Goal: Task Accomplishment & Management: Use online tool/utility

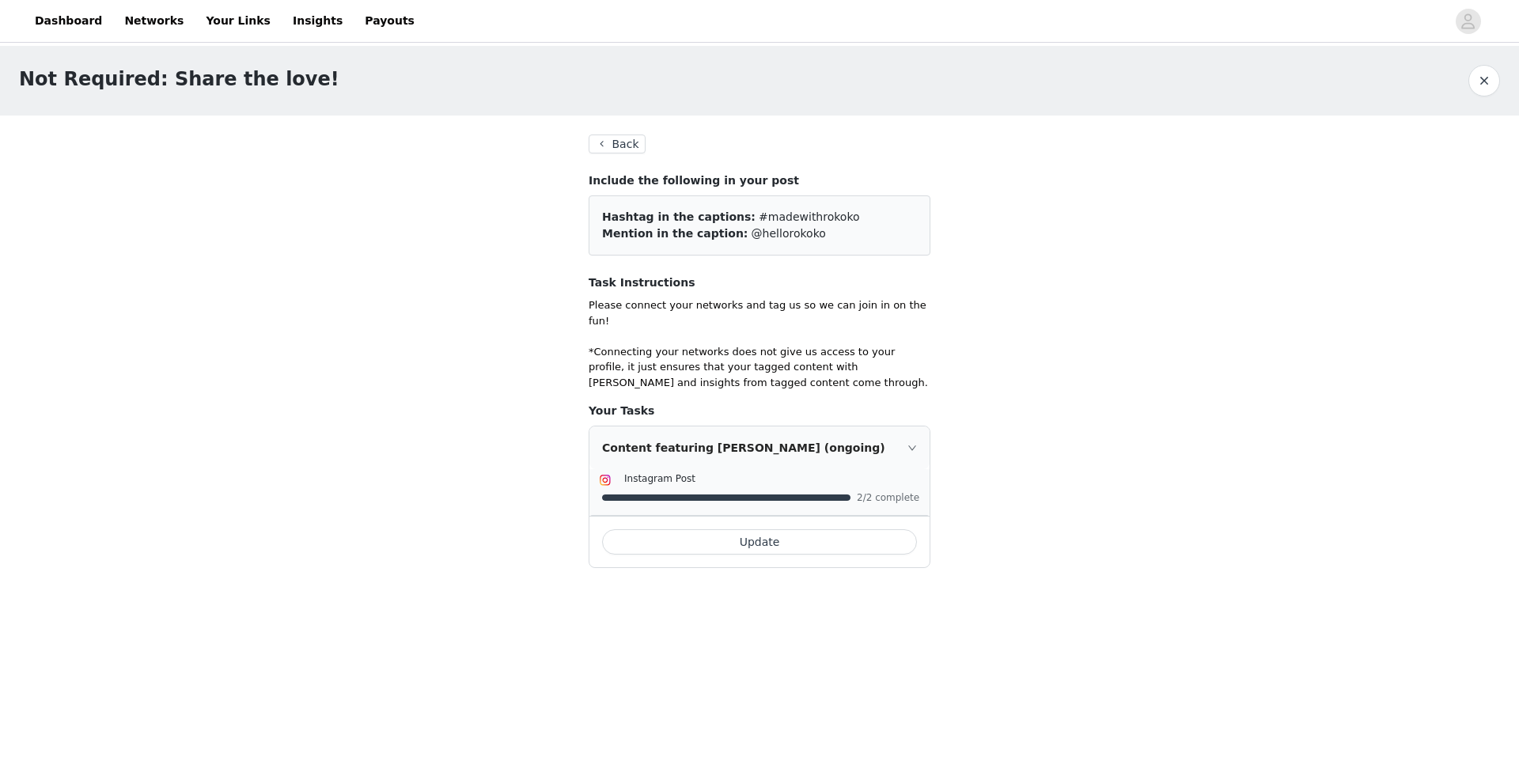
click at [767, 530] on button "Update" at bounding box center [759, 541] width 315 height 26
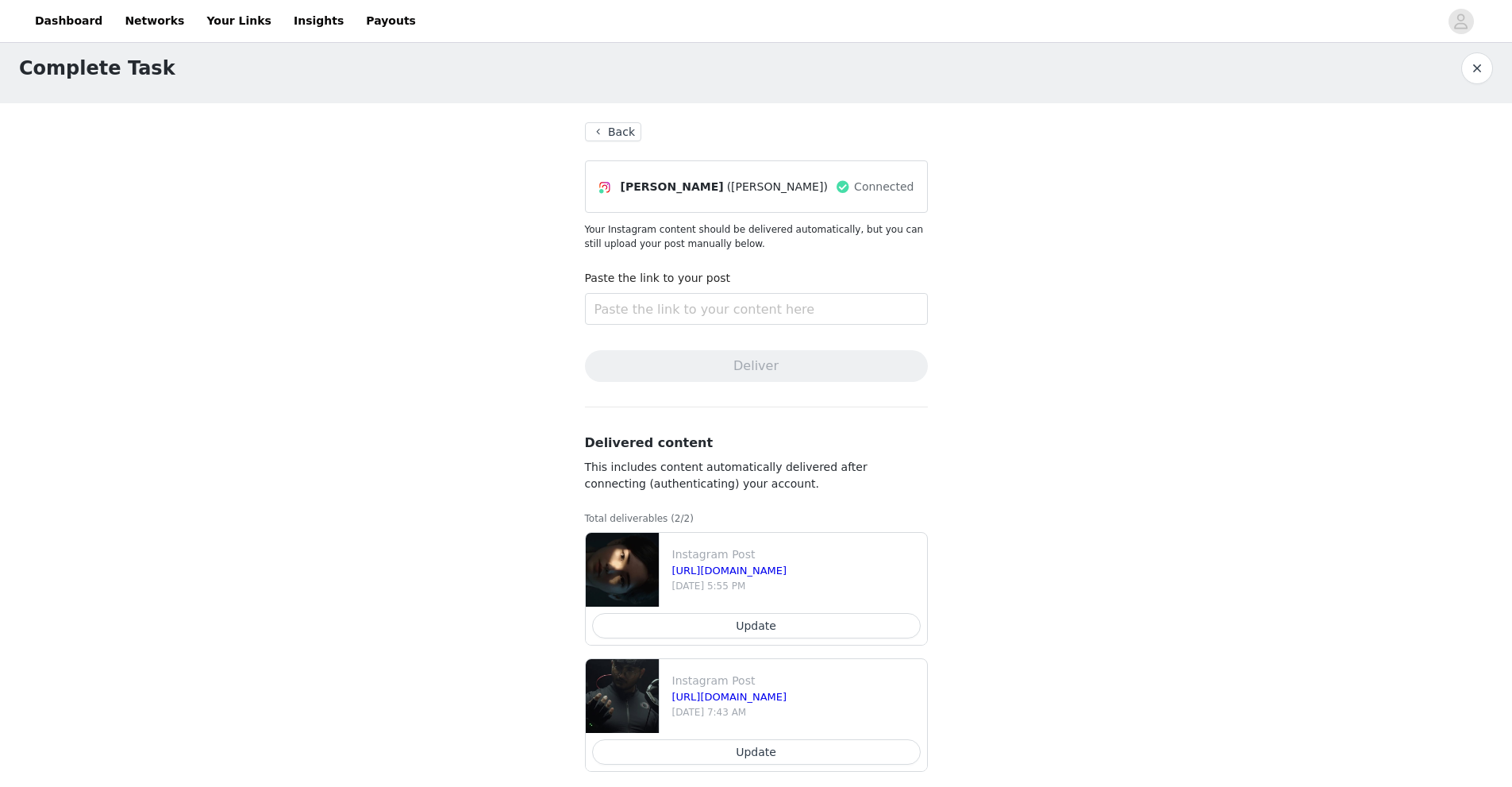
scroll to position [29, 0]
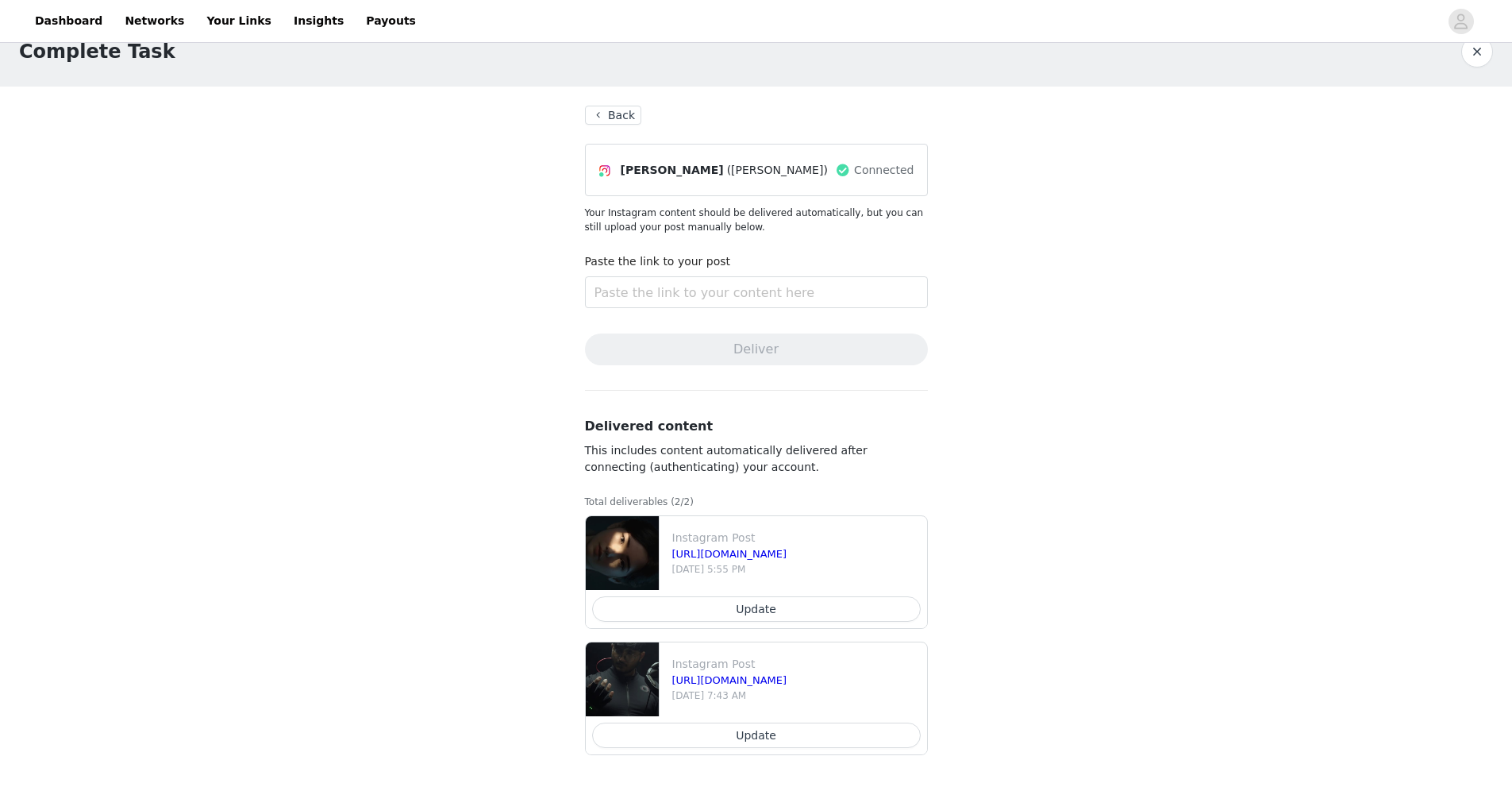
click at [748, 725] on button "Update" at bounding box center [756, 735] width 328 height 26
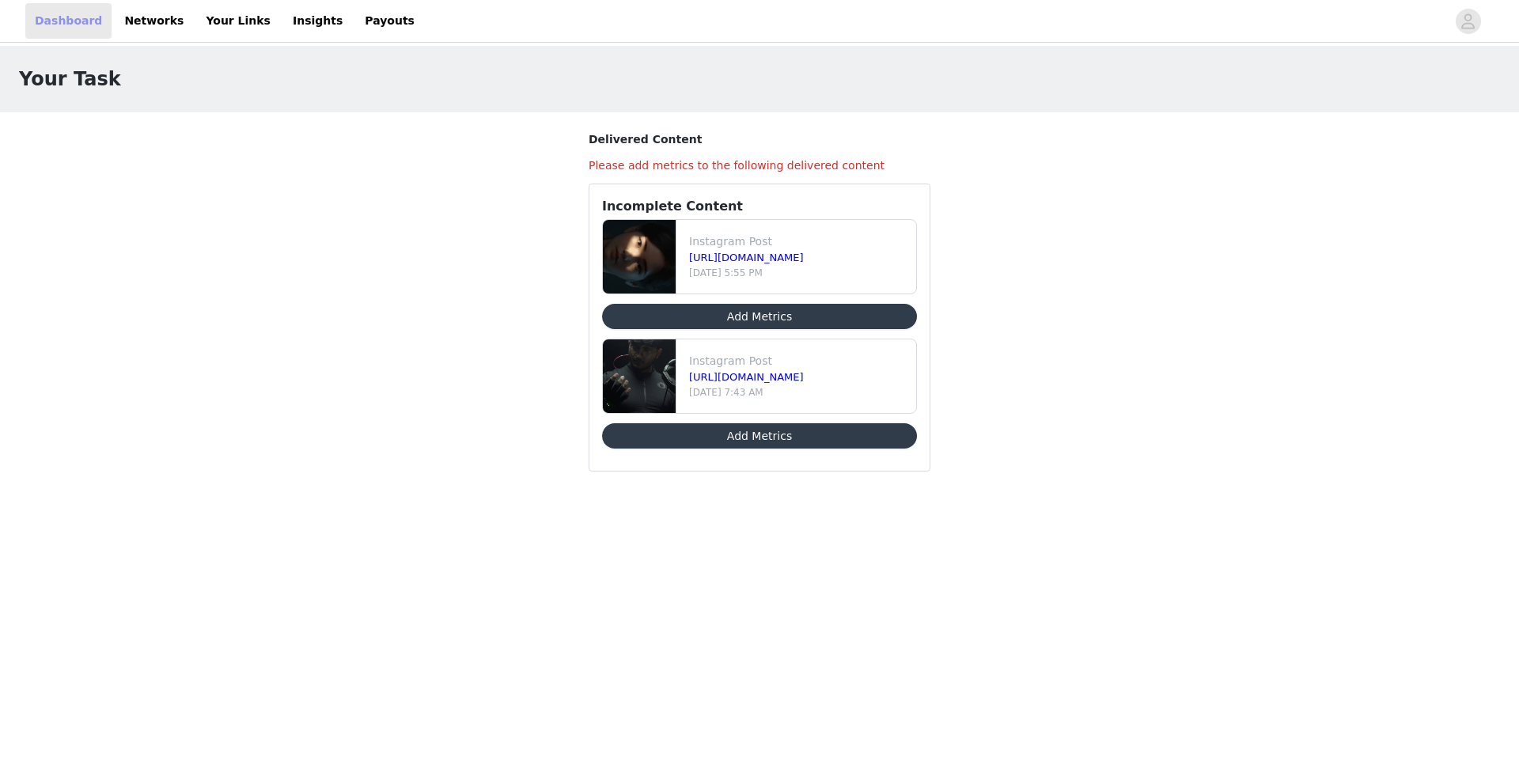
click at [41, 22] on link "Dashboard" at bounding box center [69, 21] width 86 height 35
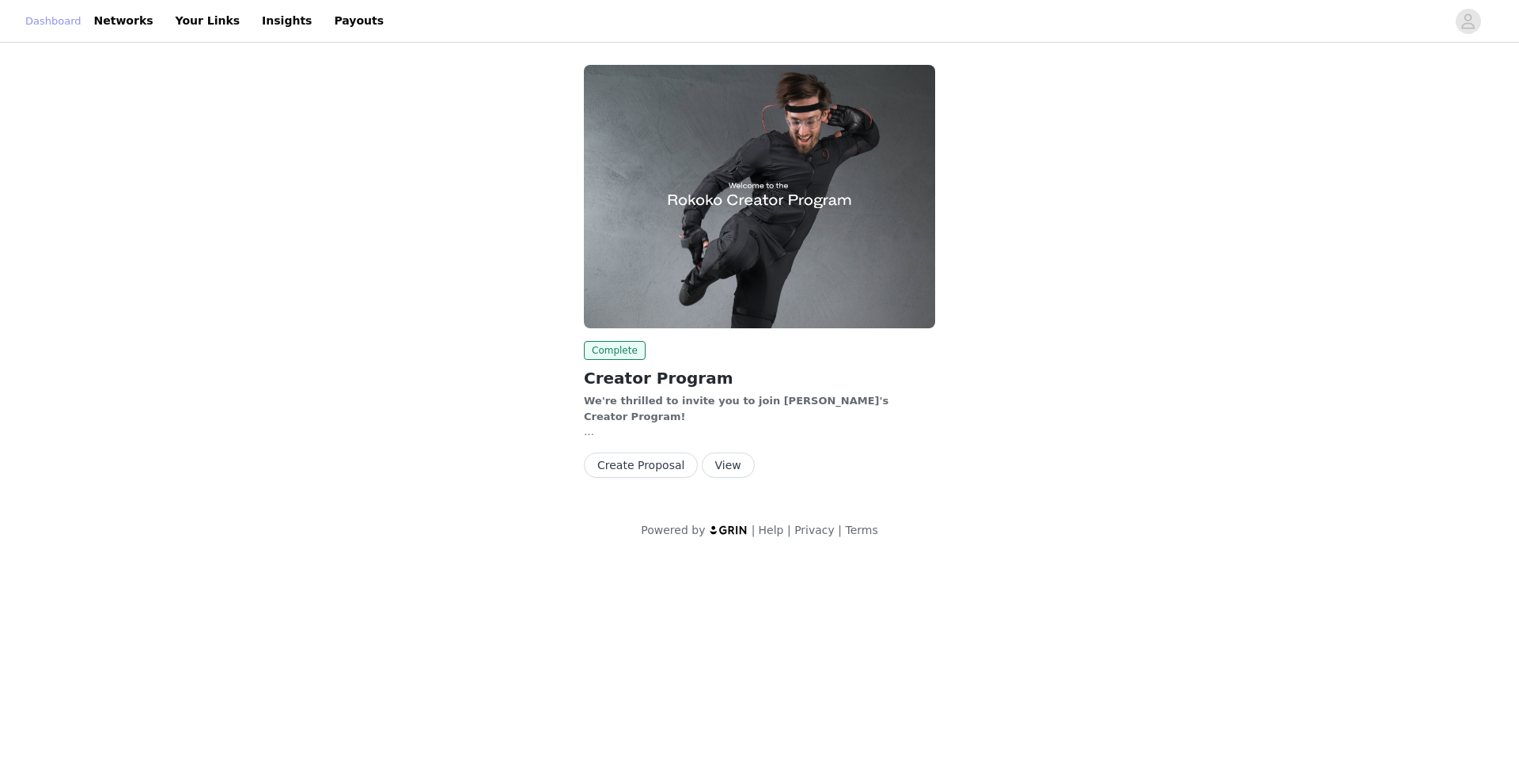
click at [38, 23] on link "Dashboard" at bounding box center [54, 21] width 56 height 16
